Goal: Task Accomplishment & Management: Use online tool/utility

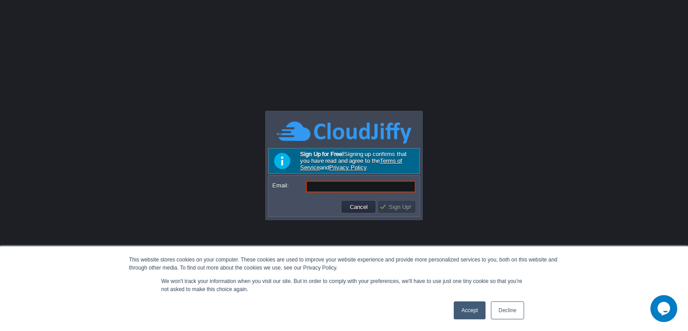
click at [471, 311] on link "Accept" at bounding box center [470, 310] width 32 height 18
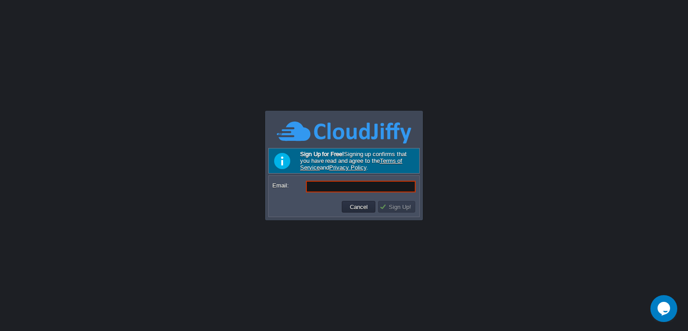
click at [370, 189] on input "Email:" at bounding box center [361, 187] width 110 height 12
paste input "[EMAIL_ADDRESS][DOMAIN_NAME]"
type input "[EMAIL_ADDRESS][DOMAIN_NAME]"
click at [393, 208] on button "Sign Up!" at bounding box center [397, 207] width 35 height 8
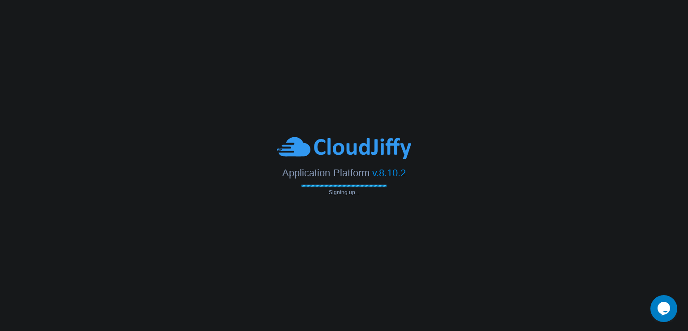
type input "[EMAIL_ADDRESS][DOMAIN_NAME]"
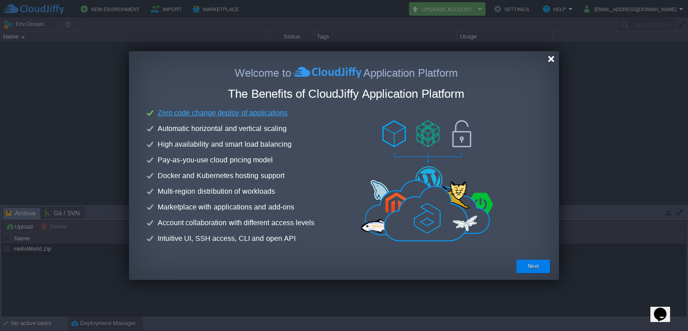
click at [552, 60] on div at bounding box center [551, 59] width 7 height 7
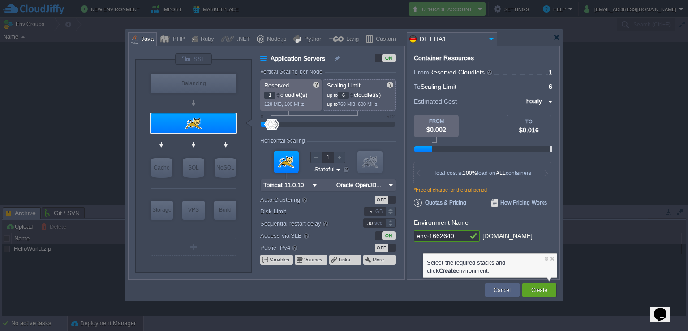
click at [480, 41] on input "DE FRA1" at bounding box center [446, 39] width 79 height 13
click at [558, 35] on div at bounding box center [557, 37] width 7 height 7
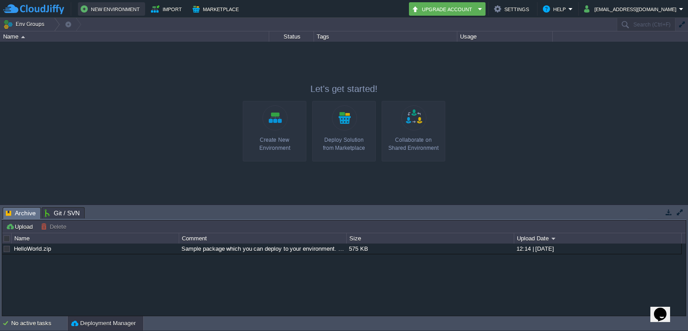
click at [105, 7] on button "New Environment" at bounding box center [112, 9] width 62 height 11
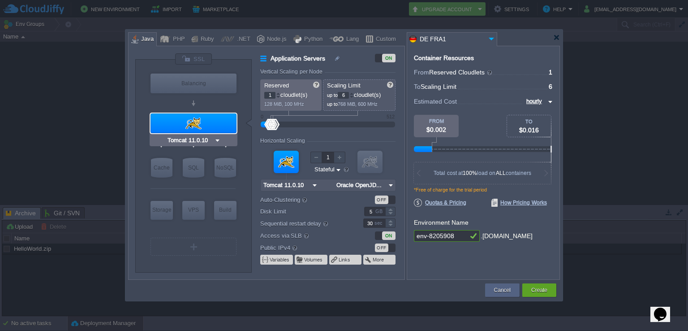
click at [197, 117] on div at bounding box center [194, 123] width 86 height 20
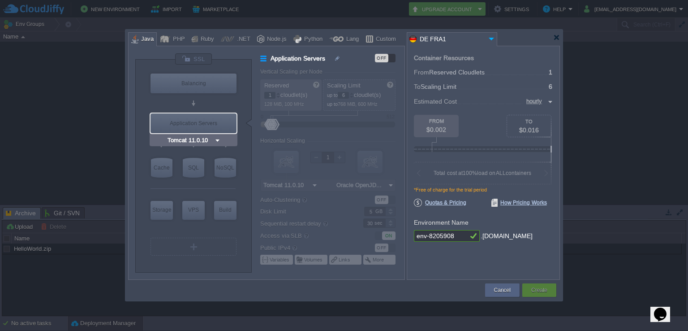
type input "NGINX 1.28.0"
click at [168, 42] on div at bounding box center [165, 38] width 10 height 13
type input "Application Servers"
type input "4"
type input "Apache [DATE]"
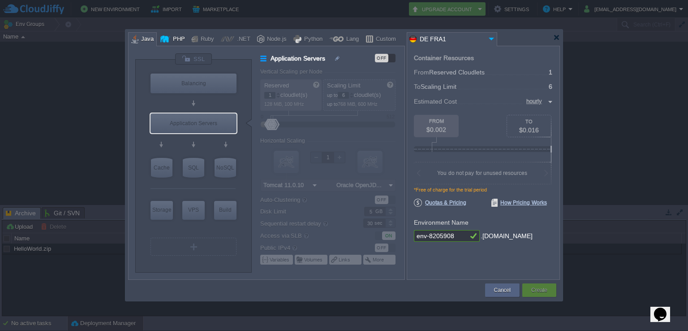
type input "PHP [DATE]"
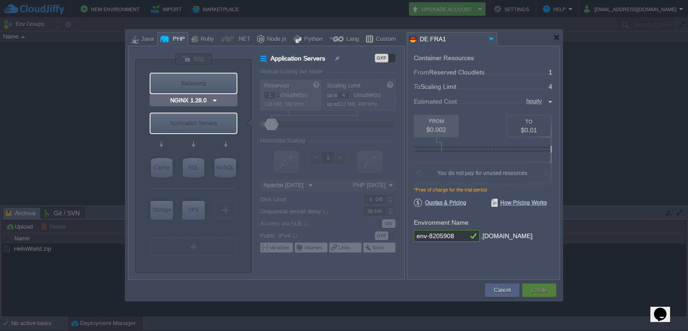
type input "Apache [DATE]"
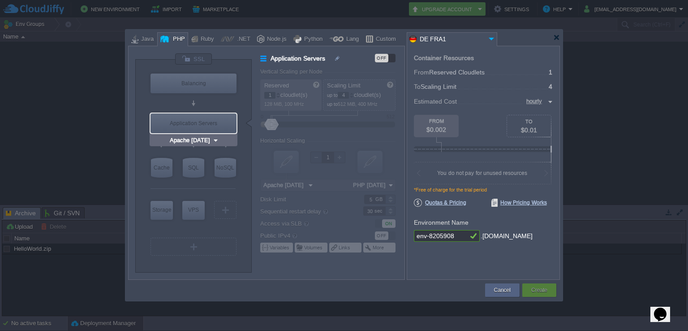
click at [197, 121] on div "Application Servers" at bounding box center [194, 123] width 86 height 20
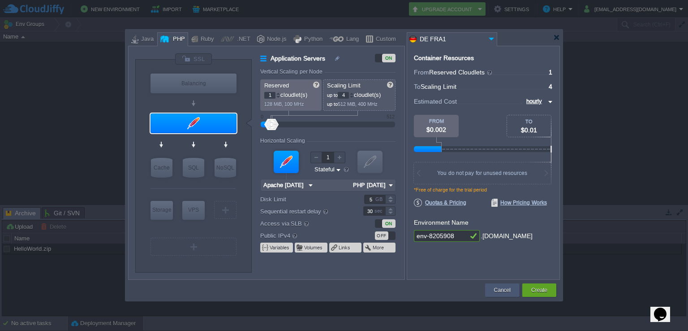
click at [508, 293] on button "Cancel" at bounding box center [502, 290] width 17 height 9
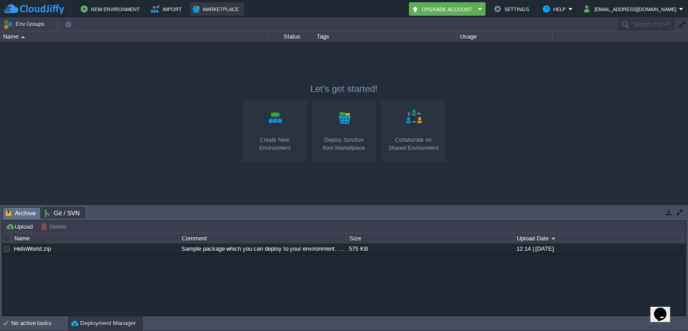
click at [208, 8] on button "Marketplace" at bounding box center [217, 9] width 49 height 11
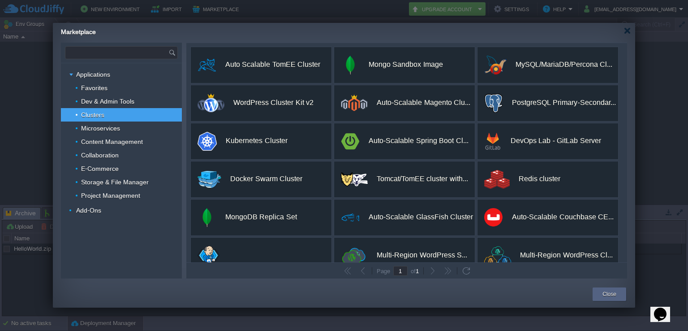
click at [112, 56] on input "text" at bounding box center [116, 53] width 103 height 12
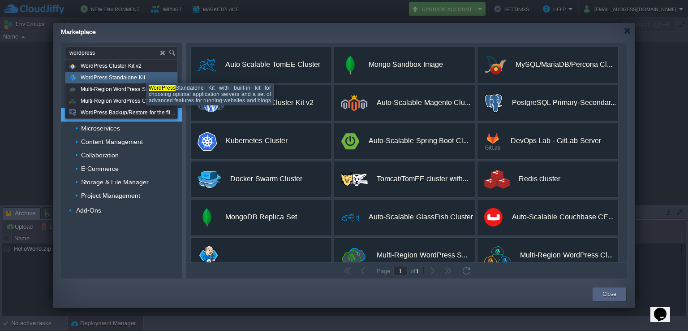
click at [121, 75] on span "WordPress Standalone Kit" at bounding box center [113, 78] width 65 height 12
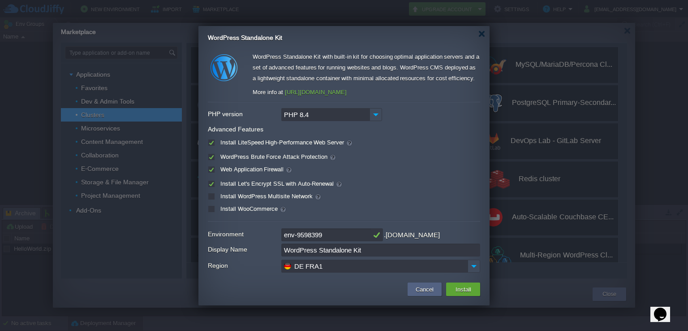
type input "Type application or add-on name"
click at [395, 268] on input "DE FRA1" at bounding box center [374, 266] width 186 height 13
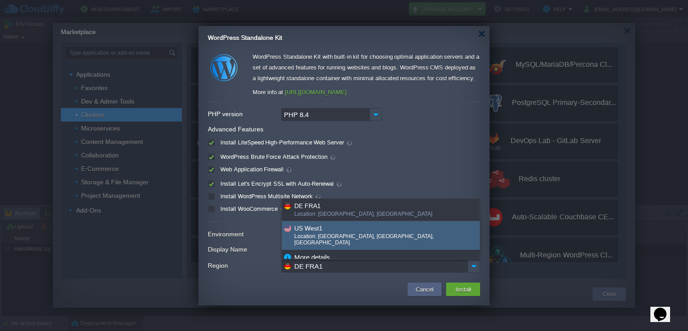
click at [357, 233] on div "Location: [GEOGRAPHIC_DATA], [GEOGRAPHIC_DATA], [GEOGRAPHIC_DATA]" at bounding box center [386, 240] width 185 height 14
type input "US West1"
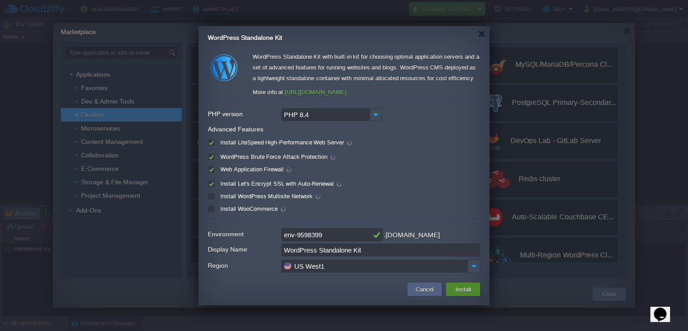
click at [461, 287] on button "Install" at bounding box center [463, 289] width 21 height 11
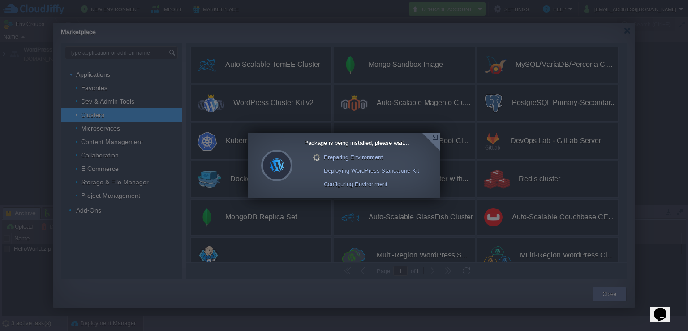
click at [434, 140] on div at bounding box center [431, 142] width 18 height 18
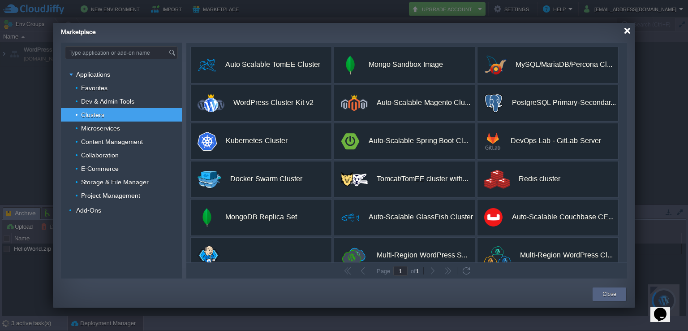
click at [628, 33] on div at bounding box center [627, 30] width 7 height 7
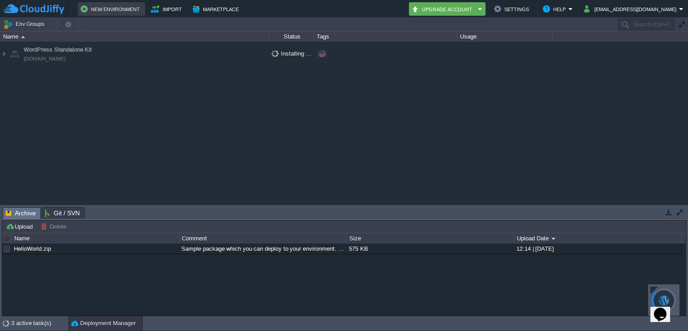
click at [109, 11] on button "New Environment" at bounding box center [112, 9] width 62 height 11
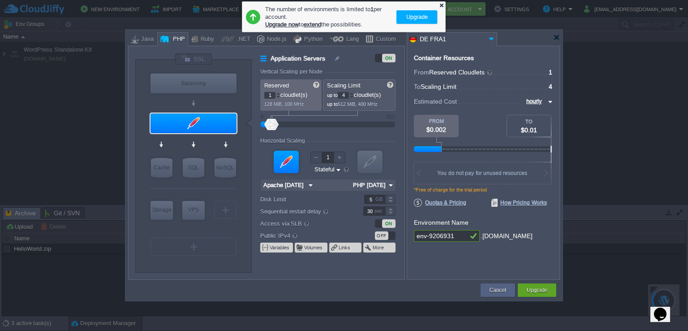
click at [441, 5] on div at bounding box center [442, 5] width 6 height 6
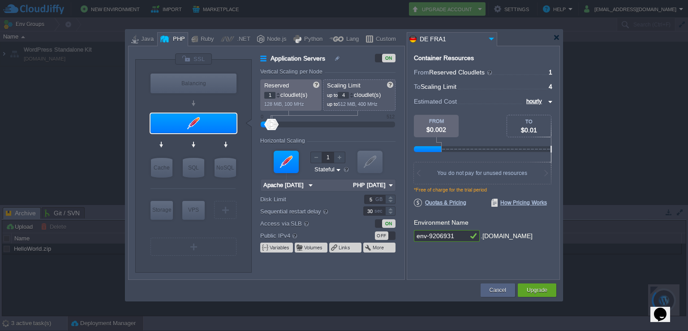
click at [538, 97] on input "hourly" at bounding box center [535, 101] width 22 height 10
click at [532, 116] on div "monthly" at bounding box center [537, 112] width 30 height 11
type input "monthly"
click at [278, 95] on div at bounding box center [279, 95] width 4 height 0
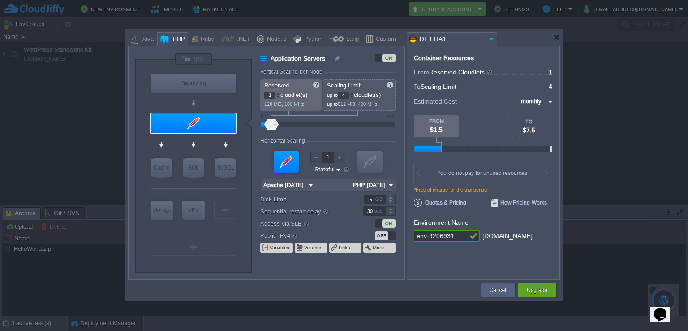
click at [278, 95] on div at bounding box center [279, 95] width 4 height 0
click at [277, 97] on div at bounding box center [278, 96] width 4 height 3
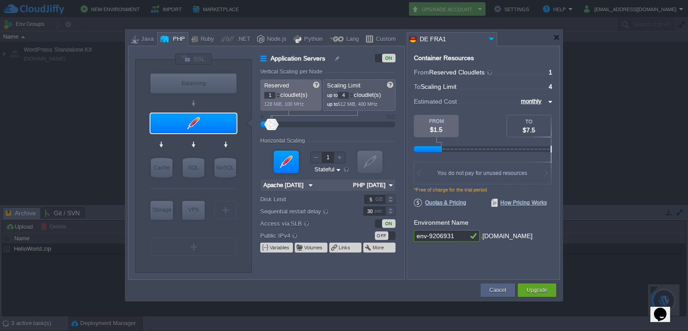
click at [277, 97] on div at bounding box center [278, 96] width 4 height 3
click at [354, 96] on div at bounding box center [352, 96] width 4 height 3
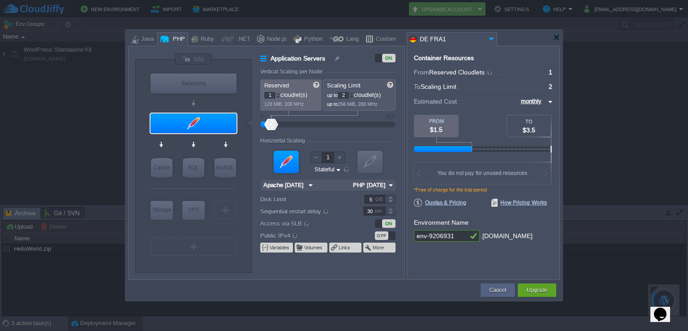
click at [354, 96] on div at bounding box center [352, 96] width 4 height 3
type input "12"
drag, startPoint x: 280, startPoint y: 123, endPoint x: 286, endPoint y: 123, distance: 5.8
click at [286, 123] on div at bounding box center [279, 124] width 13 height 11
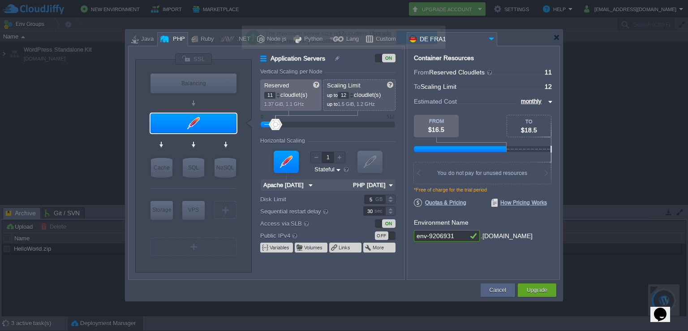
drag, startPoint x: 265, startPoint y: 125, endPoint x: 277, endPoint y: 125, distance: 11.7
click at [277, 125] on div at bounding box center [328, 125] width 115 height 10
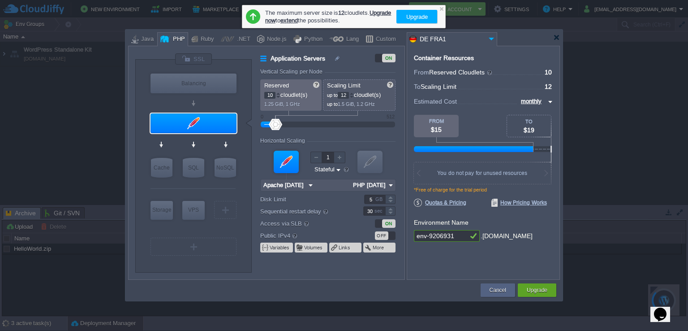
click at [280, 96] on div at bounding box center [278, 96] width 4 height 3
type input "8"
click at [280, 96] on div at bounding box center [278, 96] width 4 height 3
click at [354, 97] on div at bounding box center [352, 96] width 4 height 3
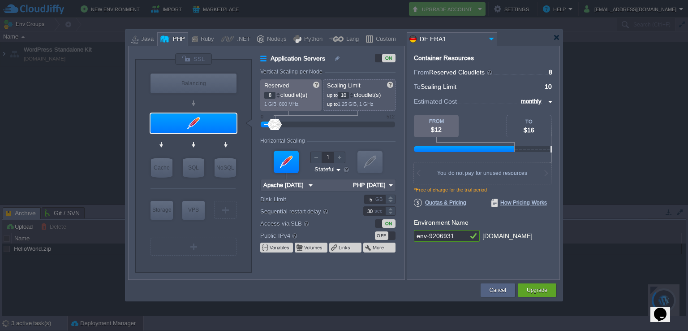
click at [354, 97] on div at bounding box center [352, 96] width 4 height 3
type input "9"
click at [354, 97] on div at bounding box center [352, 96] width 4 height 3
type input "7"
type input "8"
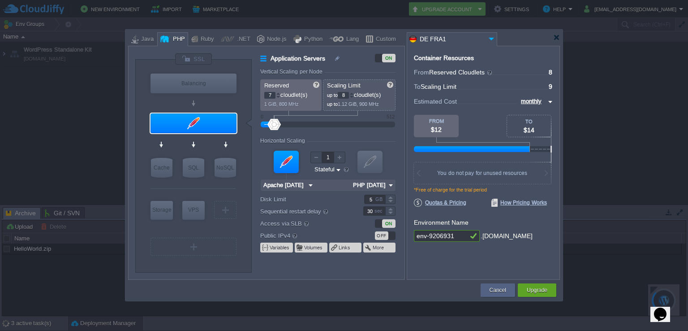
click at [354, 97] on div at bounding box center [352, 96] width 4 height 3
type input "8"
type input "9"
click at [278, 94] on div at bounding box center [278, 93] width 4 height 3
click at [478, 37] on input "DE FRA1" at bounding box center [446, 39] width 79 height 13
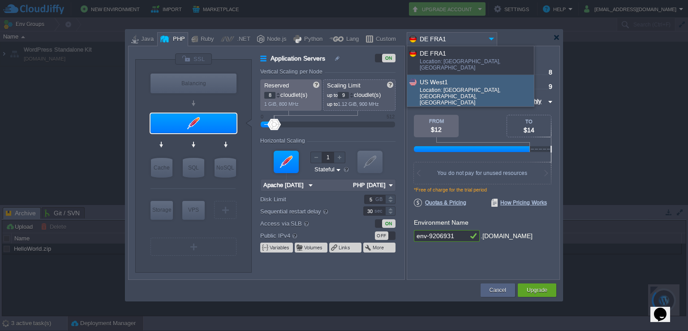
click at [474, 87] on div "Location: [GEOGRAPHIC_DATA], [GEOGRAPHIC_DATA], [GEOGRAPHIC_DATA]" at bounding box center [476, 97] width 113 height 21
type input "PHP [DATE]"
type input "US West1"
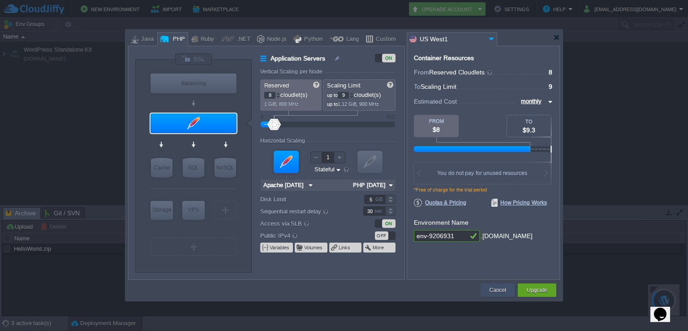
click at [500, 293] on button "Cancel" at bounding box center [498, 290] width 17 height 9
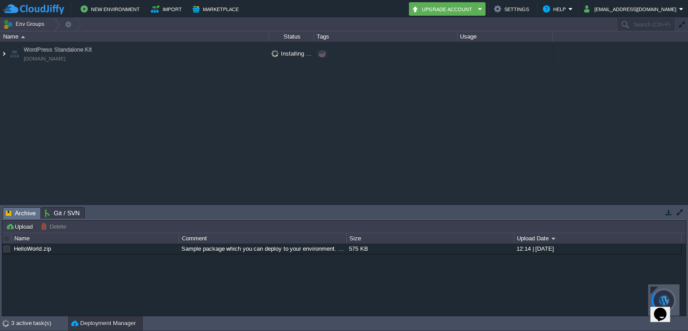
click at [4, 58] on img at bounding box center [3, 54] width 7 height 24
